Goal: Navigation & Orientation: Find specific page/section

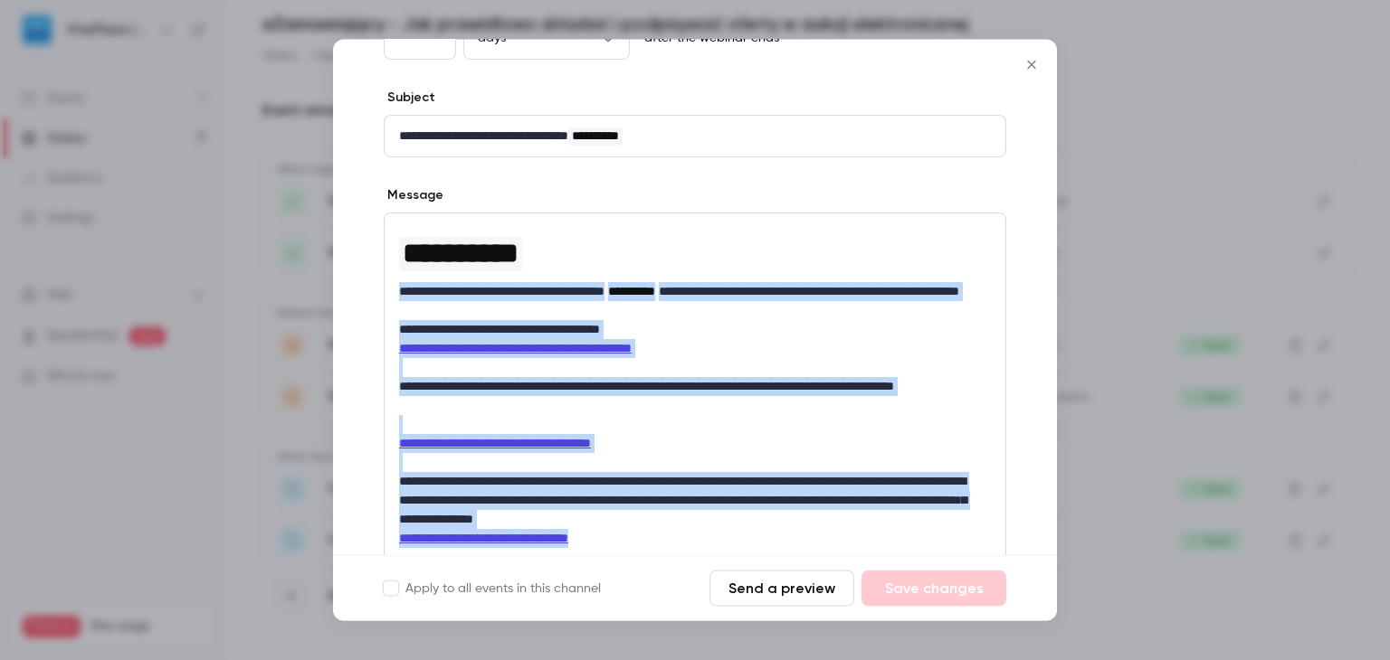
scroll to position [321, 0]
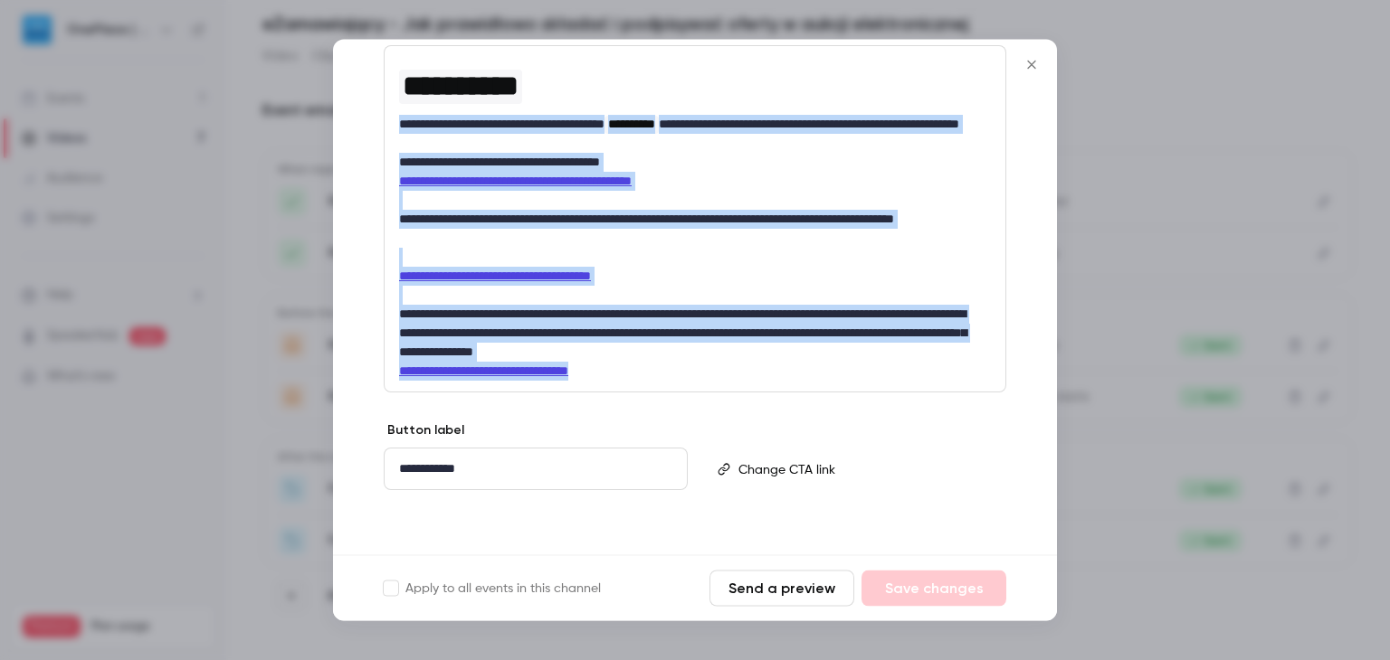
click at [1035, 63] on icon "Close" at bounding box center [1032, 65] width 22 height 14
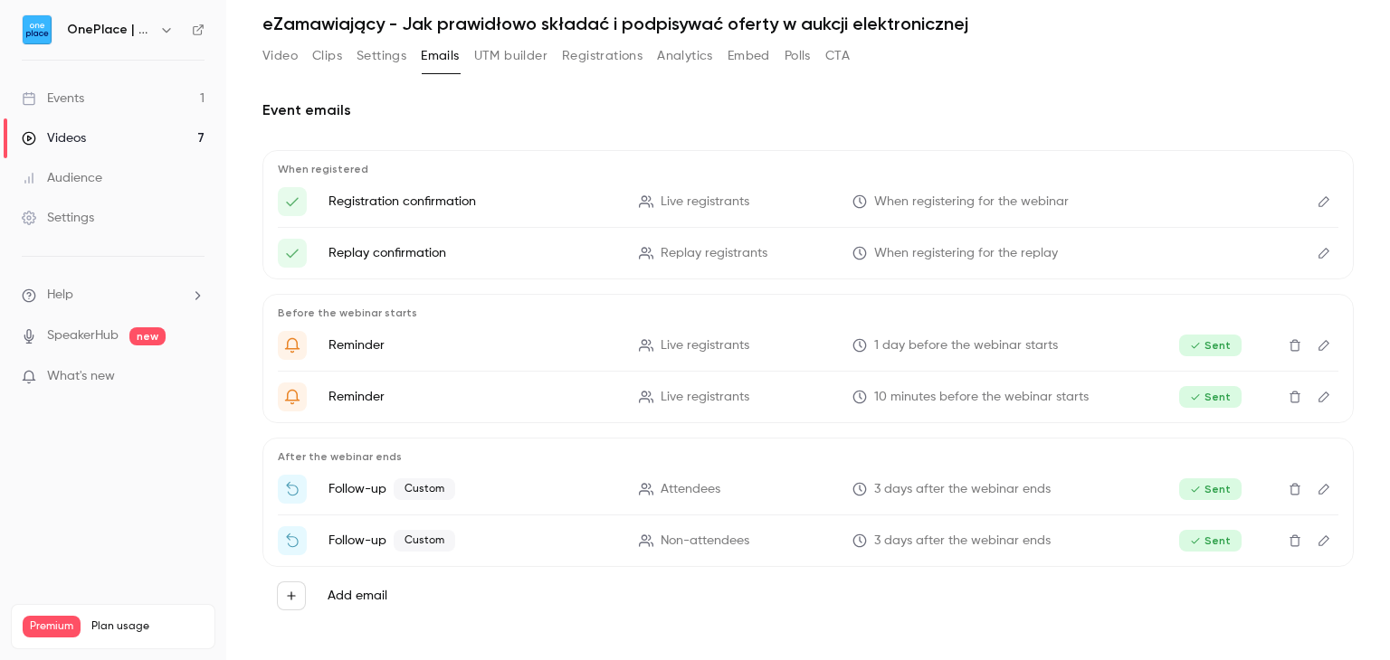
drag, startPoint x: 1097, startPoint y: 41, endPoint x: 1052, endPoint y: 24, distance: 47.2
click at [1053, 24] on h1 "eZamawiający - Jak prawidłowo składać i podpisywać oferty w aukcji elektroniczn…" at bounding box center [807, 24] width 1091 height 22
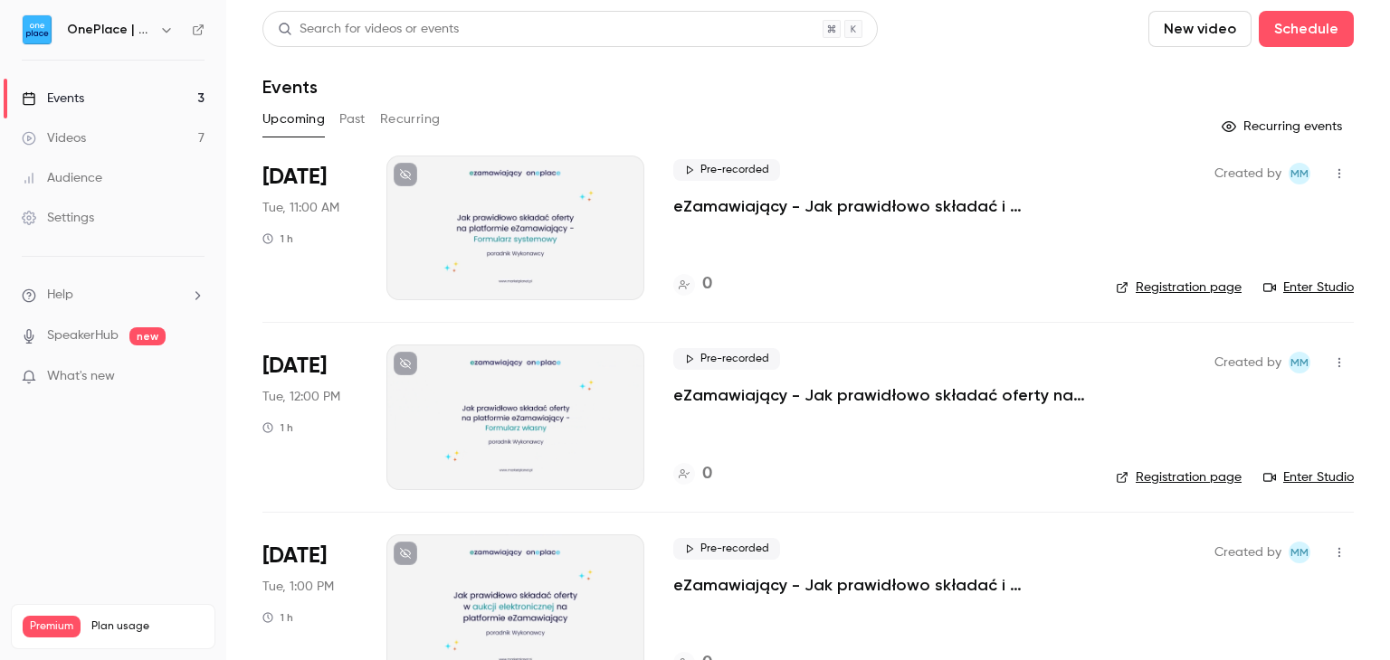
drag, startPoint x: 999, startPoint y: 65, endPoint x: 1002, endPoint y: 33, distance: 31.9
click at [987, 37] on div "Search for videos or events New video Schedule" at bounding box center [807, 29] width 1091 height 36
click at [993, 31] on div "Search for videos or events New video Schedule" at bounding box center [807, 29] width 1091 height 36
drag, startPoint x: 1010, startPoint y: 31, endPoint x: 993, endPoint y: 26, distance: 17.8
click at [993, 26] on div "Search for videos or events New video Schedule" at bounding box center [807, 29] width 1091 height 36
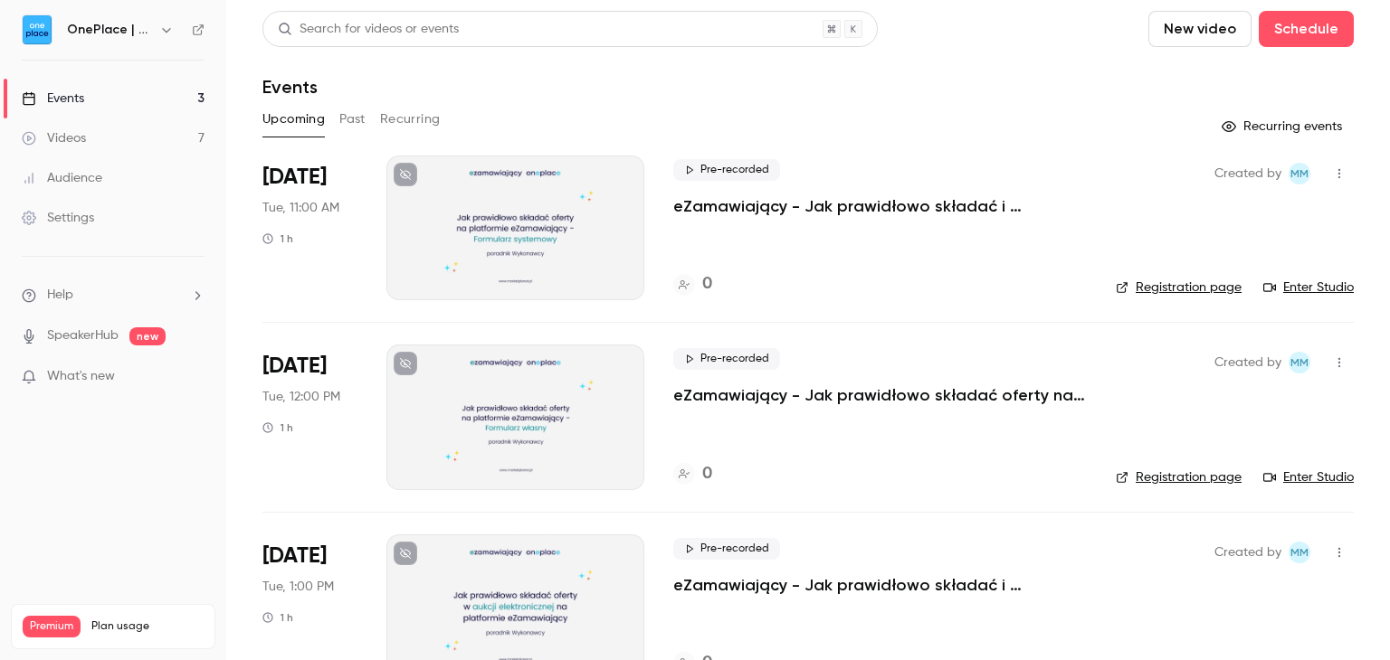
click at [1008, 28] on div "Search for videos or events New video Schedule" at bounding box center [807, 29] width 1091 height 36
click at [89, 89] on link "Events 3" at bounding box center [113, 99] width 226 height 40
drag, startPoint x: 996, startPoint y: 37, endPoint x: 977, endPoint y: 33, distance: 19.3
click at [977, 33] on div "Search for videos or events New video Schedule" at bounding box center [807, 29] width 1091 height 36
drag, startPoint x: 995, startPoint y: 24, endPoint x: 1014, endPoint y: 5, distance: 27.5
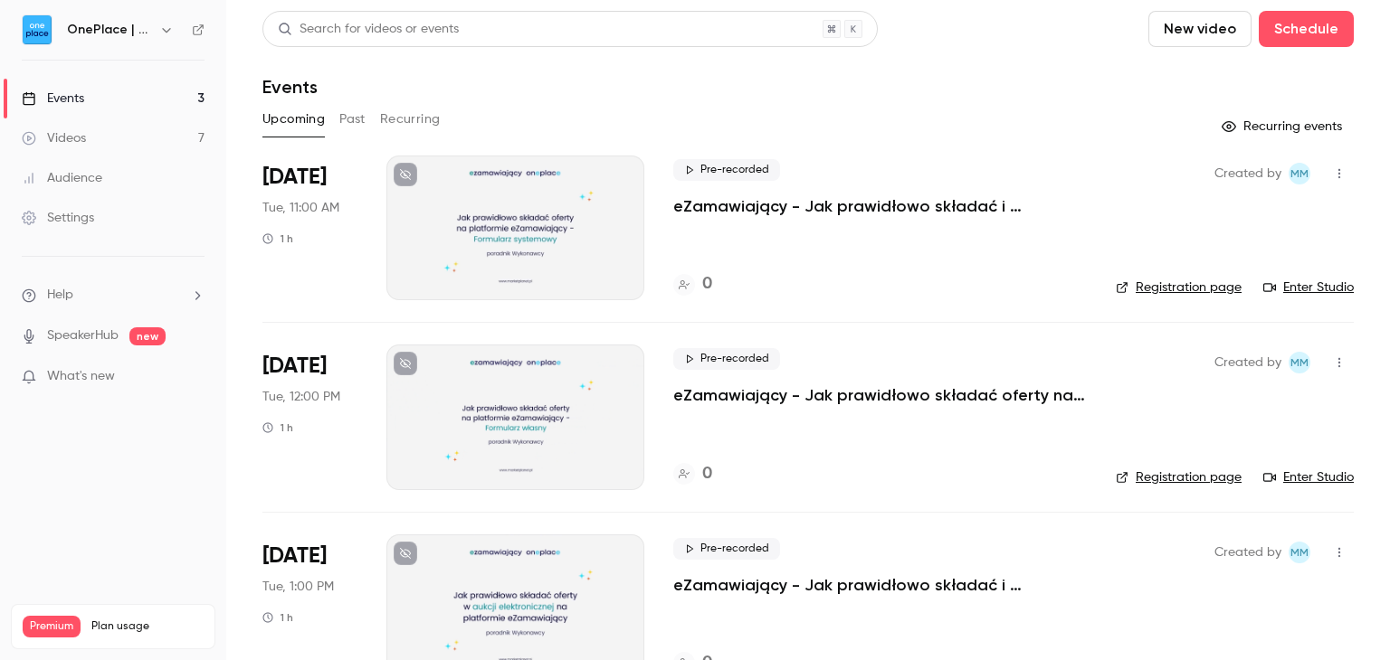
click at [984, 25] on div "Search for videos or events New video Schedule" at bounding box center [807, 29] width 1091 height 36
drag, startPoint x: 966, startPoint y: 37, endPoint x: 955, endPoint y: 29, distance: 14.3
click at [955, 30] on div "Search for videos or events New video Schedule" at bounding box center [807, 29] width 1091 height 36
